Goal: Task Accomplishment & Management: Complete application form

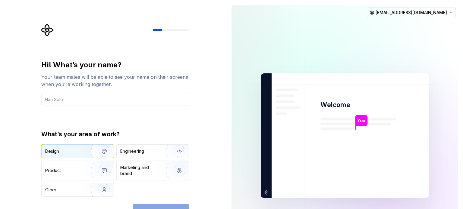
click at [93, 154] on img "button" at bounding box center [100, 151] width 39 height 40
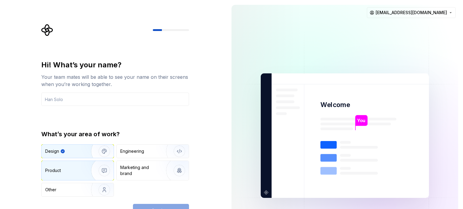
click at [94, 171] on img "button" at bounding box center [100, 171] width 39 height 40
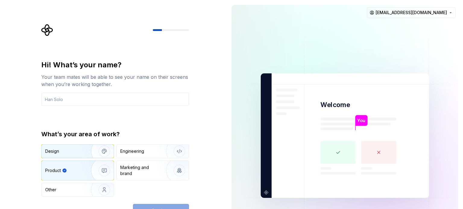
click at [83, 147] on img "button" at bounding box center [100, 151] width 39 height 40
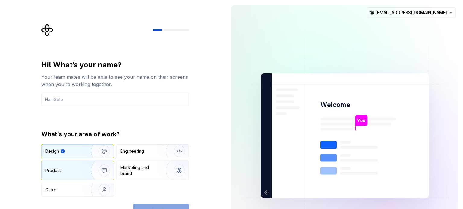
click at [75, 172] on div "Product" at bounding box center [65, 171] width 40 height 6
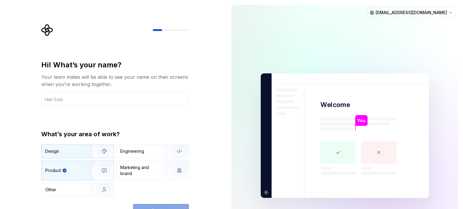
click at [75, 152] on div "Design" at bounding box center [64, 152] width 38 height 6
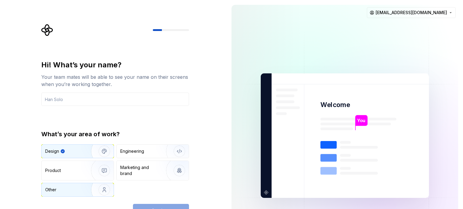
click at [65, 187] on div "Other" at bounding box center [62, 190] width 35 height 6
click at [61, 150] on div "Design" at bounding box center [64, 152] width 38 height 6
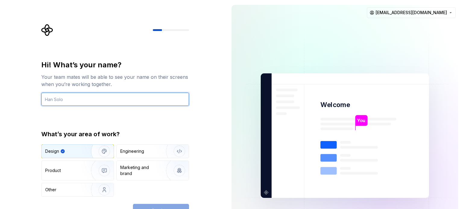
click at [60, 102] on input "text" at bounding box center [115, 99] width 148 height 13
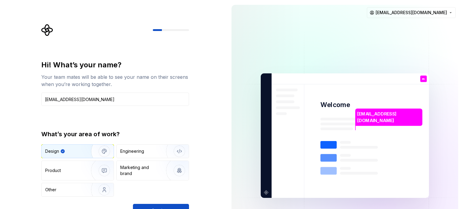
click at [212, 111] on div "Hi! What’s your name? Your team mates will be able to see your name on their sc…" at bounding box center [113, 136] width 227 height 272
click at [152, 100] on input "[EMAIL_ADDRESS][DOMAIN_NAME]" at bounding box center [115, 99] width 148 height 13
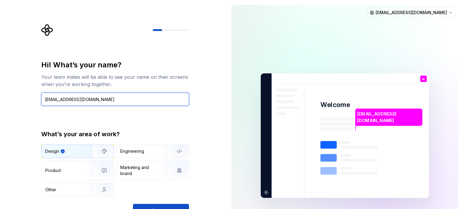
click at [152, 100] on input "[EMAIL_ADDRESS][DOMAIN_NAME]" at bounding box center [115, 99] width 148 height 13
type input "[DEMOGRAPHIC_DATA][PERSON_NAME]"
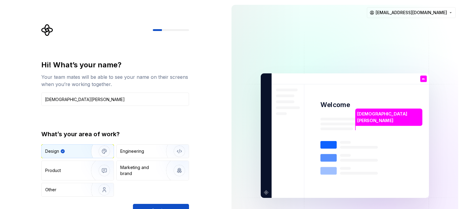
click at [213, 129] on div "Hi! What’s your name? Your team mates will be able to see your name on their sc…" at bounding box center [113, 136] width 227 height 272
click at [157, 209] on span "Continue" at bounding box center [160, 211] width 19 height 6
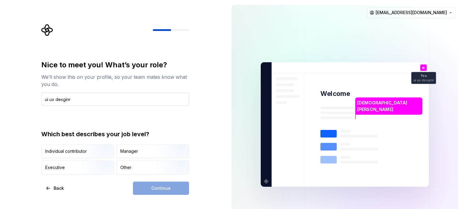
click at [65, 99] on input "ui ux desginr" at bounding box center [115, 99] width 148 height 13
click at [73, 96] on input "ui ux designner" at bounding box center [115, 99] width 148 height 13
click at [73, 100] on input "ui ux designner" at bounding box center [115, 99] width 148 height 13
click at [71, 103] on input "ui ux designer" at bounding box center [115, 99] width 148 height 13
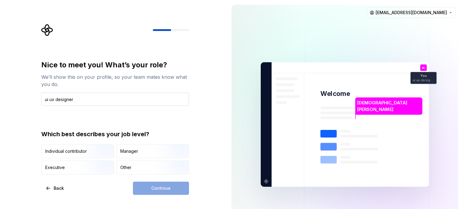
click at [71, 103] on input "ui ux designer" at bounding box center [115, 99] width 148 height 13
click at [62, 99] on input "ui ux desgun" at bounding box center [115, 99] width 148 height 13
type input "ui ux"
click at [141, 191] on div "Continue" at bounding box center [161, 188] width 56 height 13
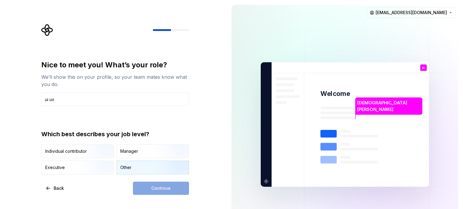
click at [128, 169] on div "Other" at bounding box center [125, 168] width 11 height 6
click at [155, 189] on span "Continue" at bounding box center [160, 189] width 19 height 6
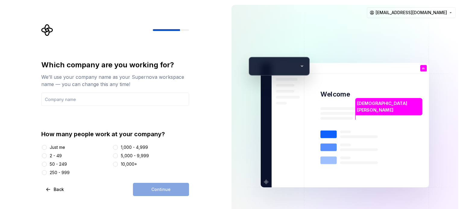
click at [55, 148] on div "Just me" at bounding box center [57, 148] width 15 height 6
click at [47, 148] on button "Just me" at bounding box center [44, 147] width 5 height 5
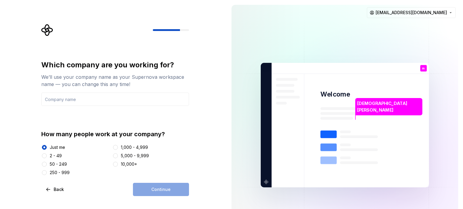
click at [155, 190] on div "Continue" at bounding box center [161, 189] width 56 height 13
click at [57, 102] on input "text" at bounding box center [115, 99] width 148 height 13
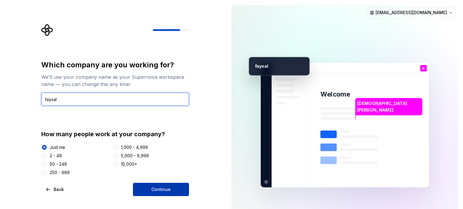
type input "faysal"
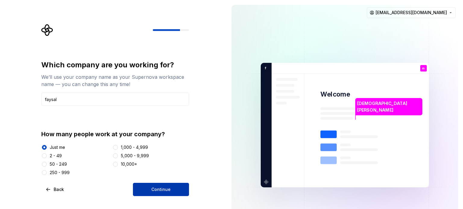
click at [148, 183] on button "Continue" at bounding box center [161, 189] width 56 height 13
